Goal: Information Seeking & Learning: Check status

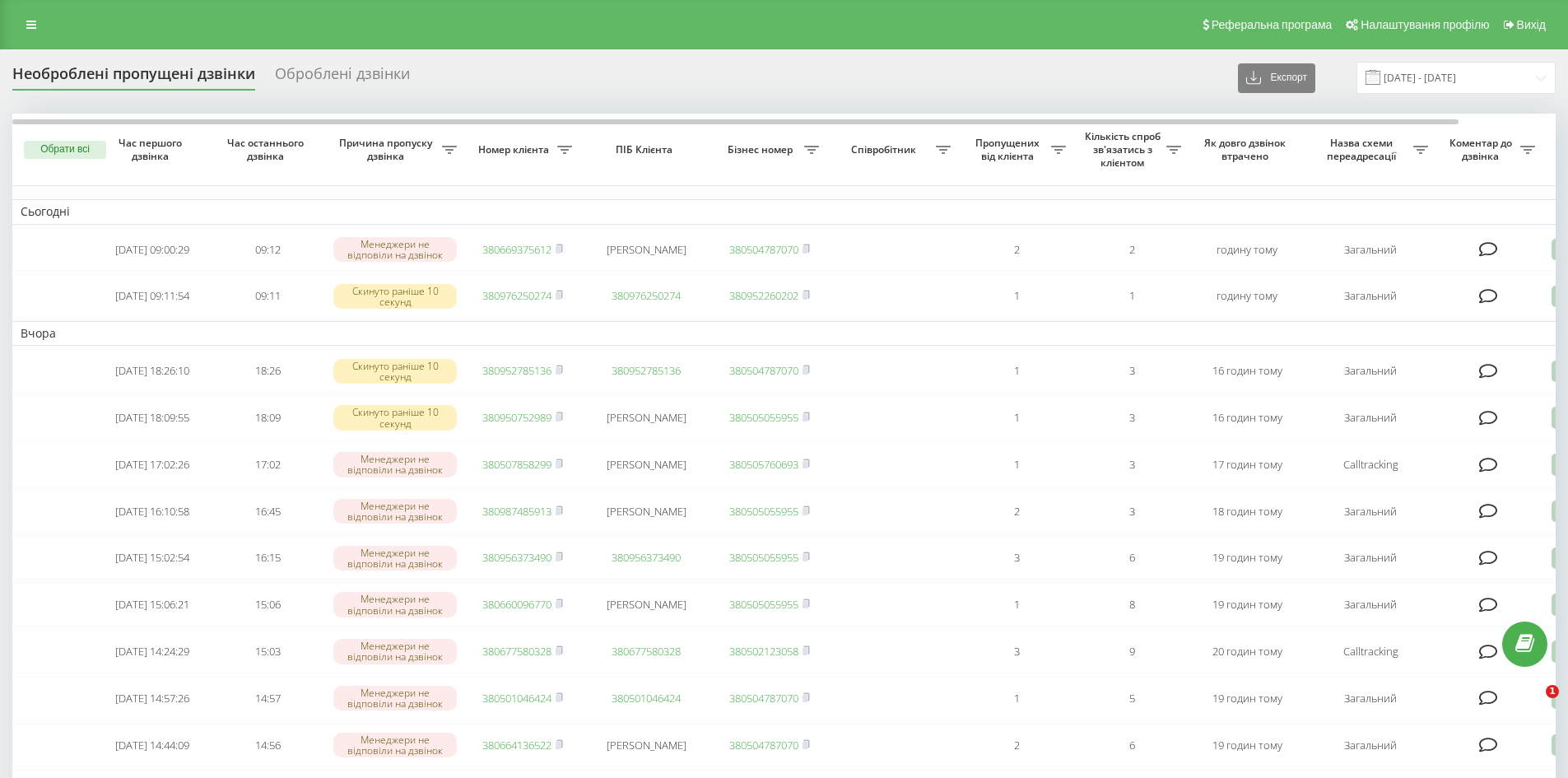
click at [36, 21] on link at bounding box center [31, 24] width 30 height 23
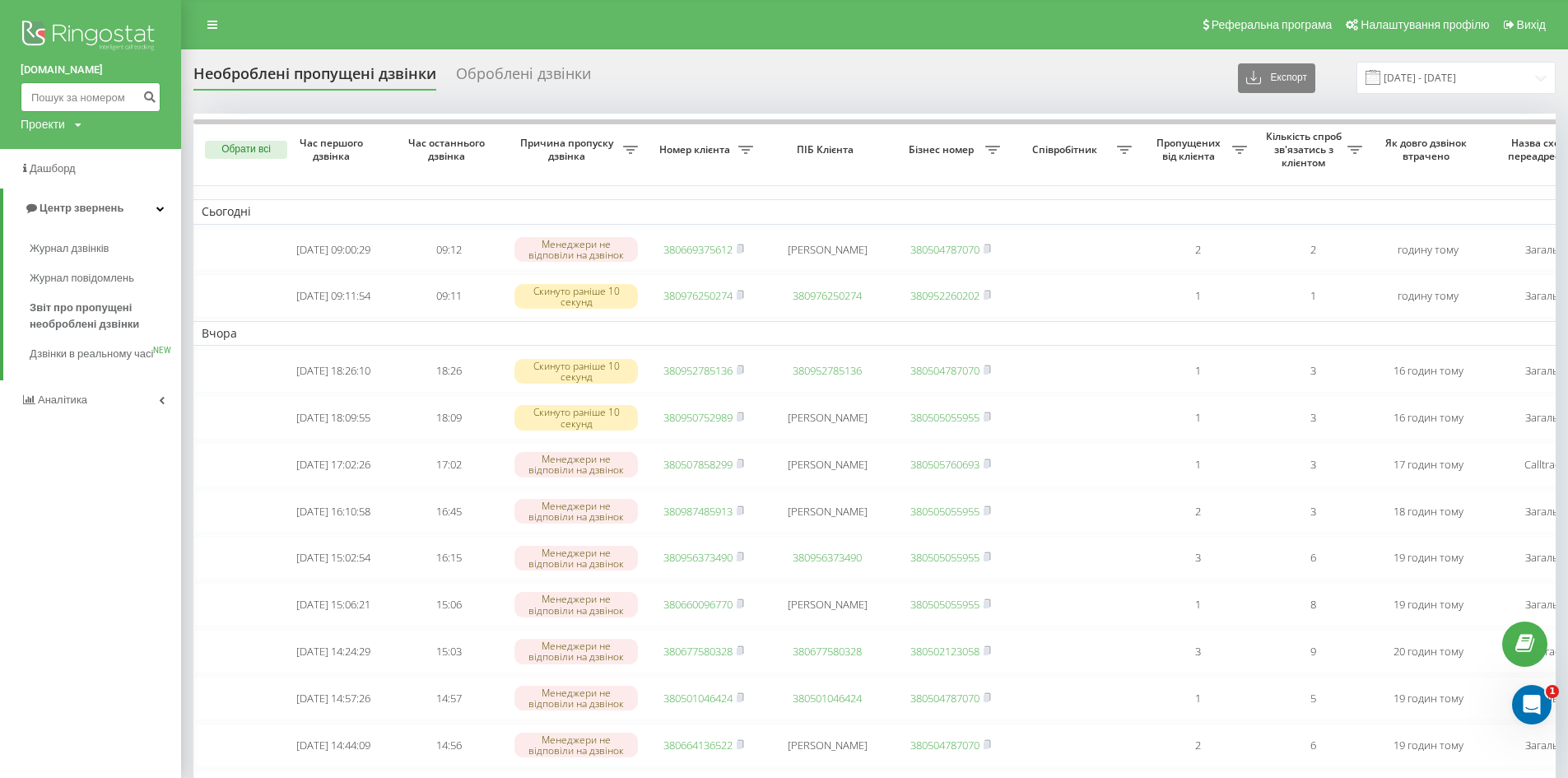
click at [83, 108] on input at bounding box center [91, 97] width 140 height 30
paste input "0953848961"
type input "0953848961"
click at [143, 96] on icon "submit" at bounding box center [150, 95] width 14 height 10
